Goal: Find specific page/section: Find specific page/section

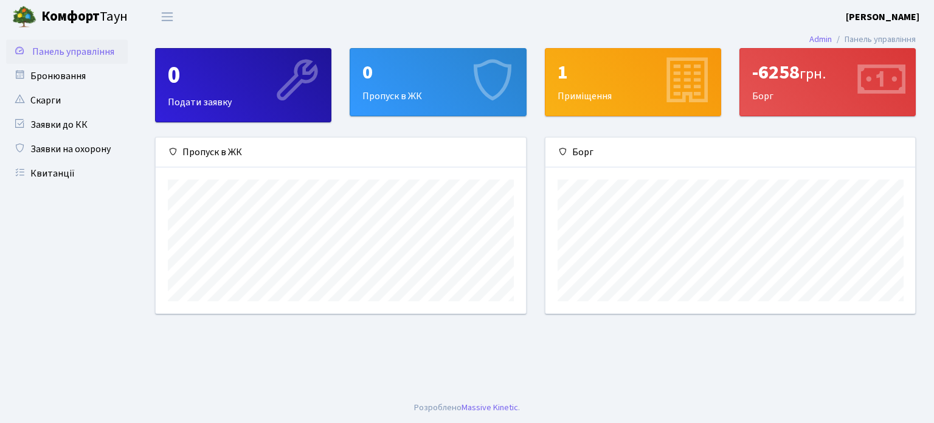
scroll to position [175, 370]
click at [63, 172] on link "Квитанції" at bounding box center [67, 173] width 122 height 24
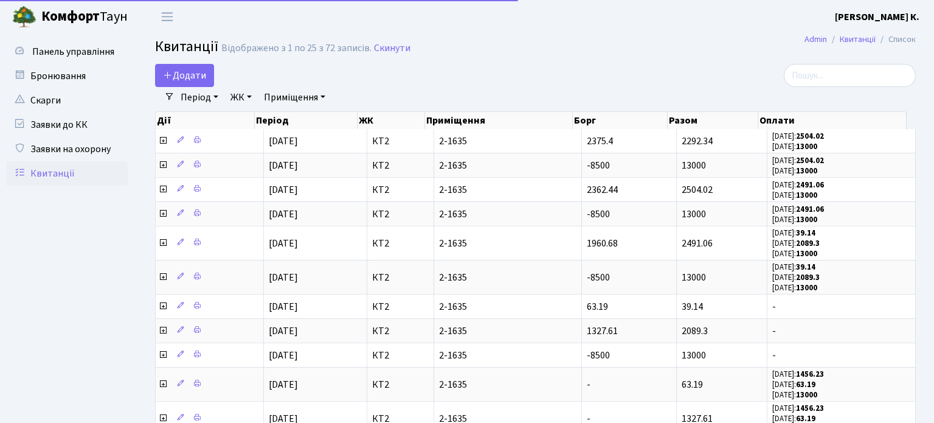
select select "25"
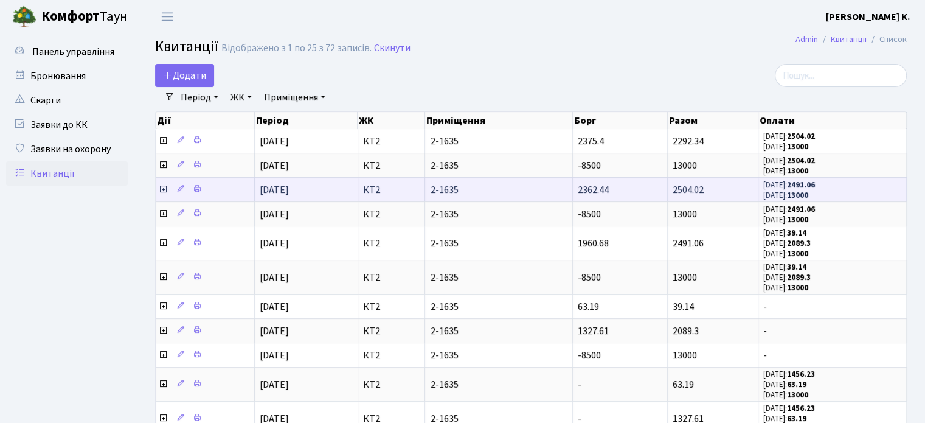
click at [493, 196] on td "2-1635" at bounding box center [498, 189] width 147 height 24
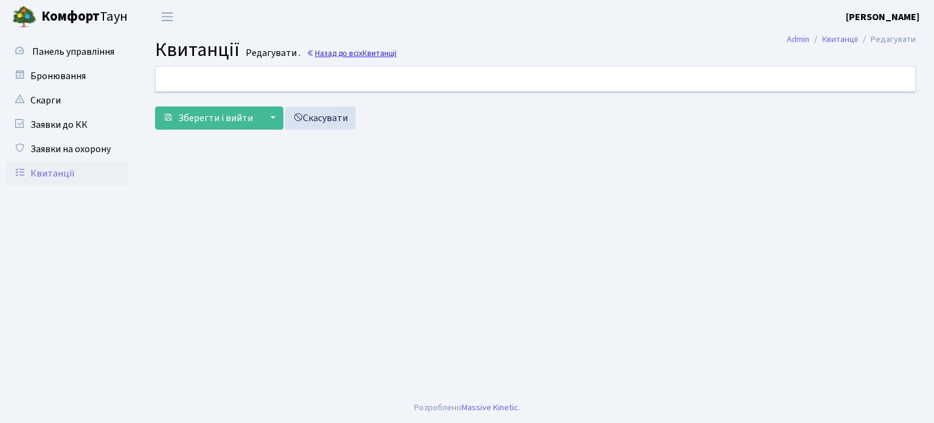
click at [310, 54] on icon at bounding box center [311, 53] width 9 height 9
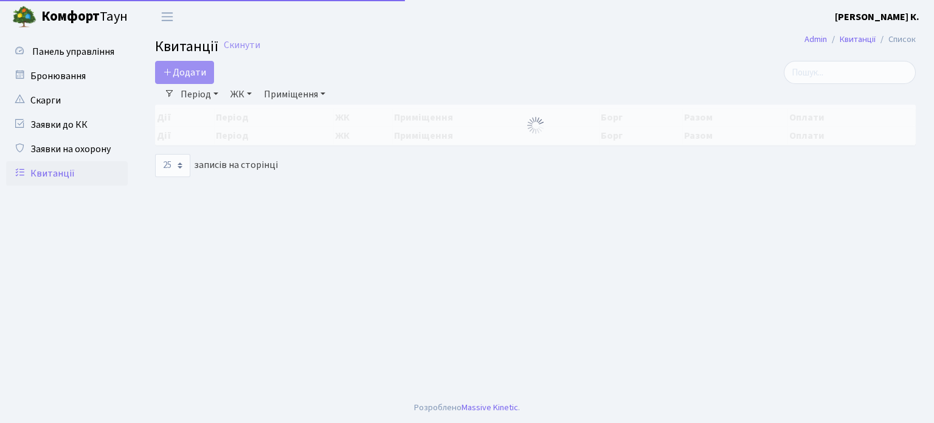
select select "25"
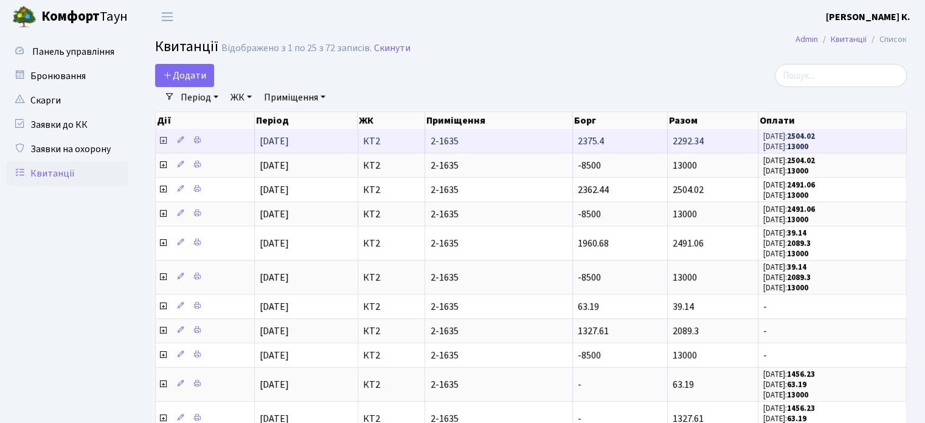
click at [671, 150] on td "2292.34" at bounding box center [713, 141] width 91 height 24
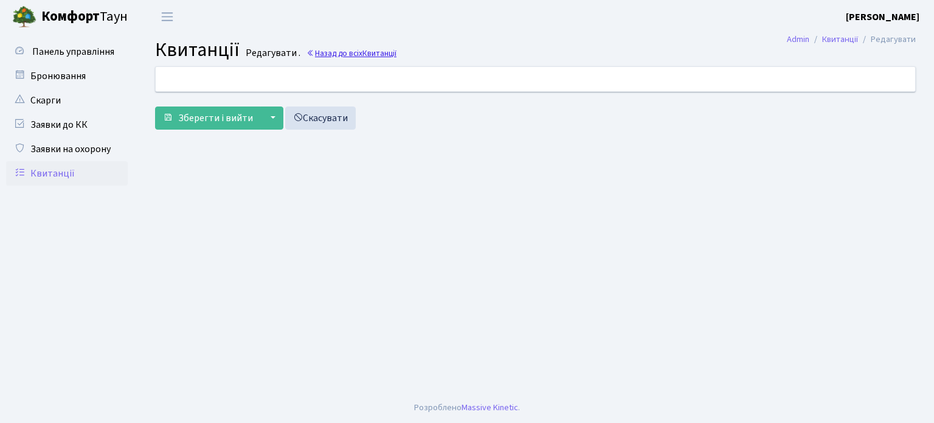
click at [333, 55] on link "Назад до всіх Квитанції" at bounding box center [352, 53] width 90 height 12
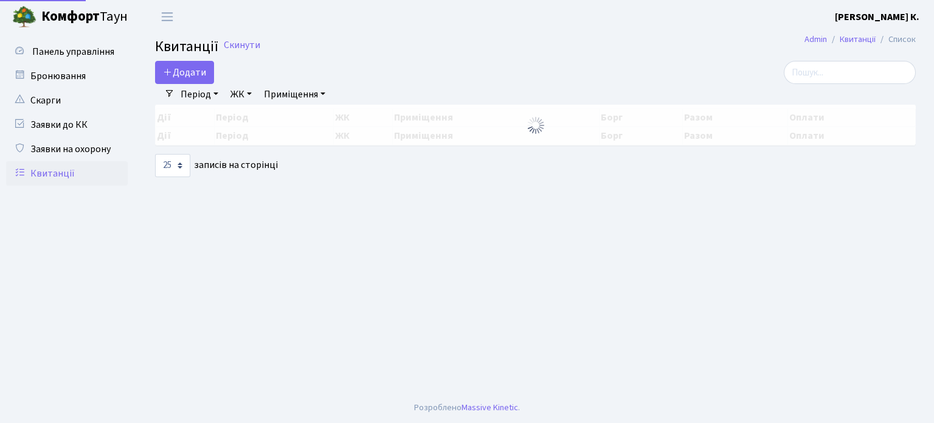
select select "25"
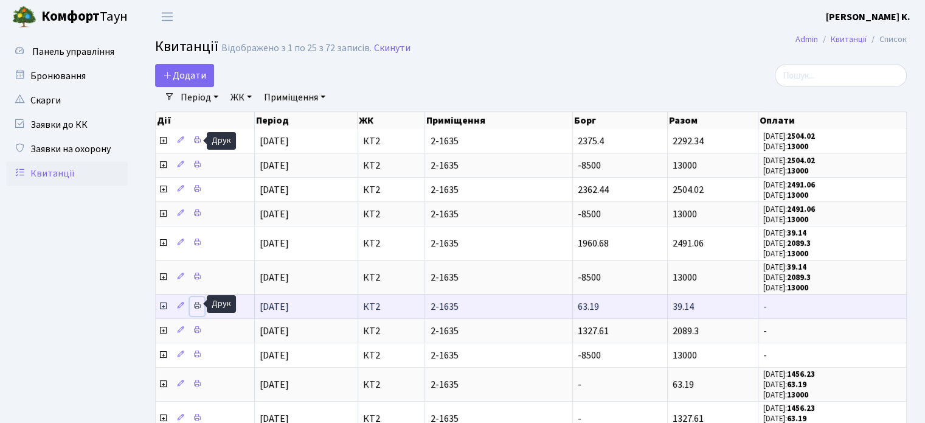
click at [195, 304] on icon at bounding box center [197, 305] width 9 height 9
